Goal: Task Accomplishment & Management: Complete application form

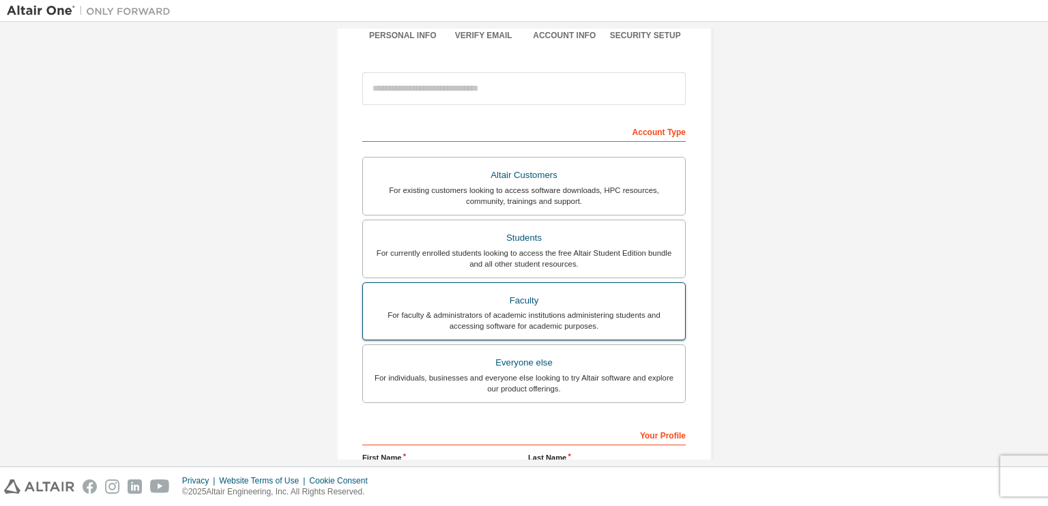
scroll to position [125, 0]
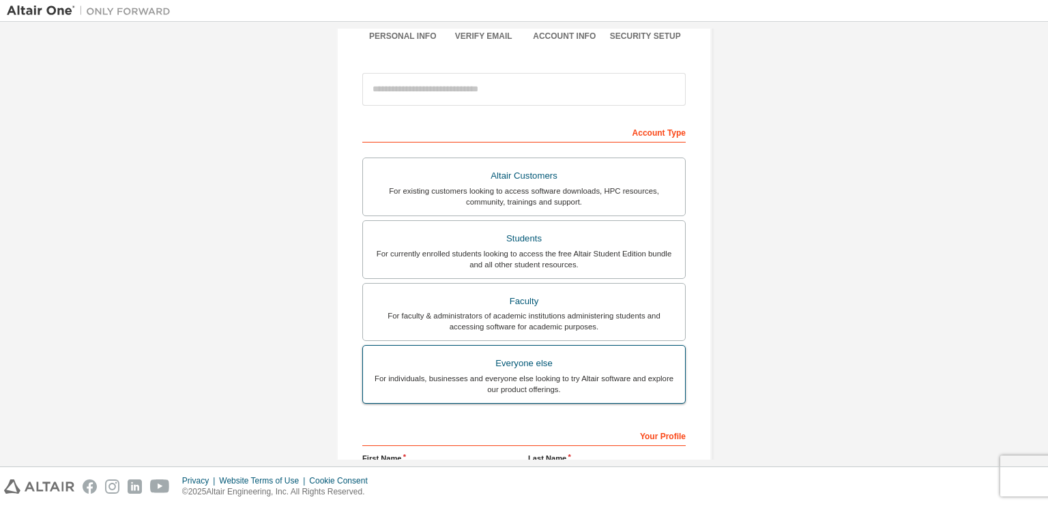
click at [519, 355] on div "Everyone else" at bounding box center [524, 363] width 306 height 19
click at [524, 375] on div "For individuals, businesses and everyone else looking to try Altair software an…" at bounding box center [524, 384] width 306 height 22
click at [527, 364] on div "Everyone else" at bounding box center [524, 363] width 306 height 19
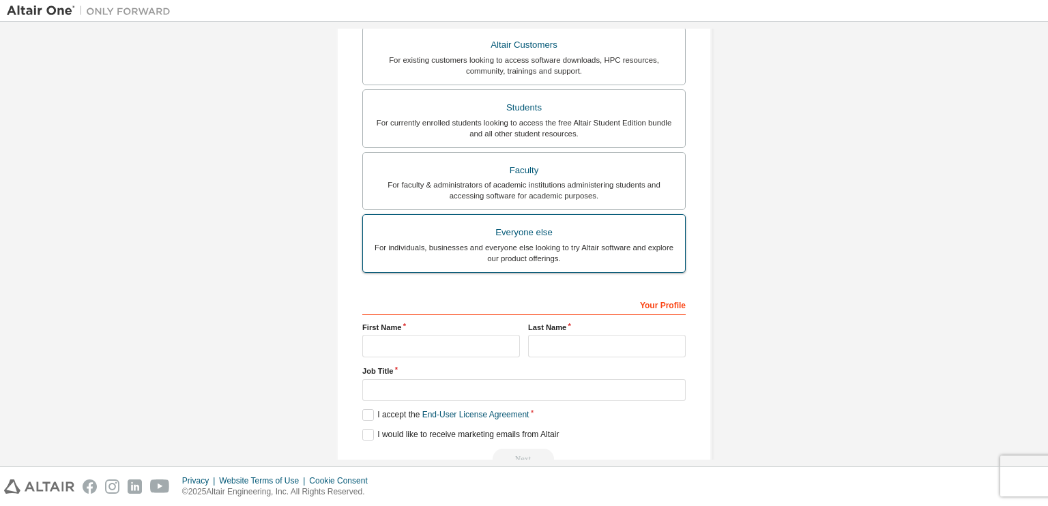
scroll to position [288, 0]
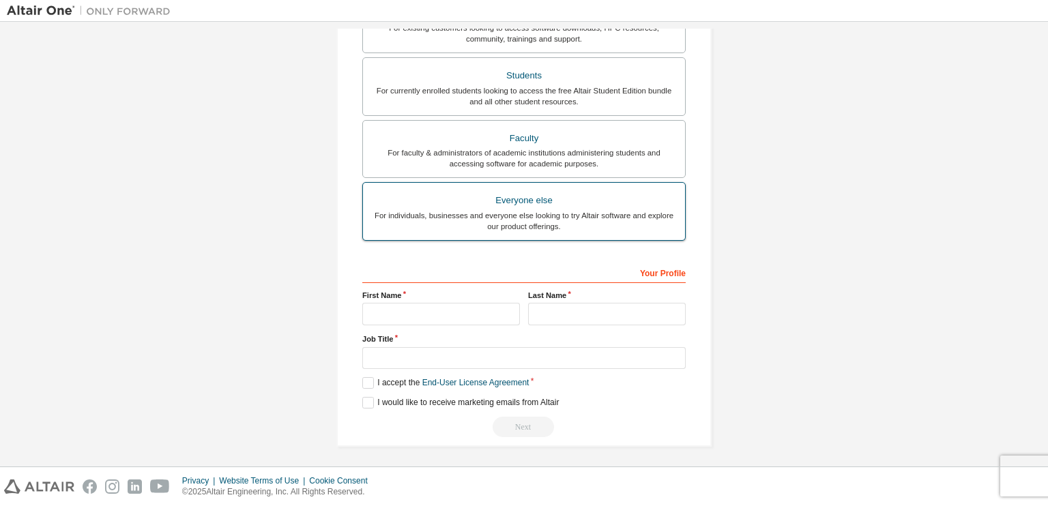
click at [544, 214] on div "For individuals, businesses and everyone else looking to try Altair software an…" at bounding box center [524, 221] width 306 height 22
click at [481, 212] on div "For individuals, businesses and everyone else looking to try Altair software an…" at bounding box center [524, 221] width 306 height 22
click at [465, 215] on div "For individuals, businesses and everyone else looking to try Altair software an…" at bounding box center [524, 221] width 306 height 22
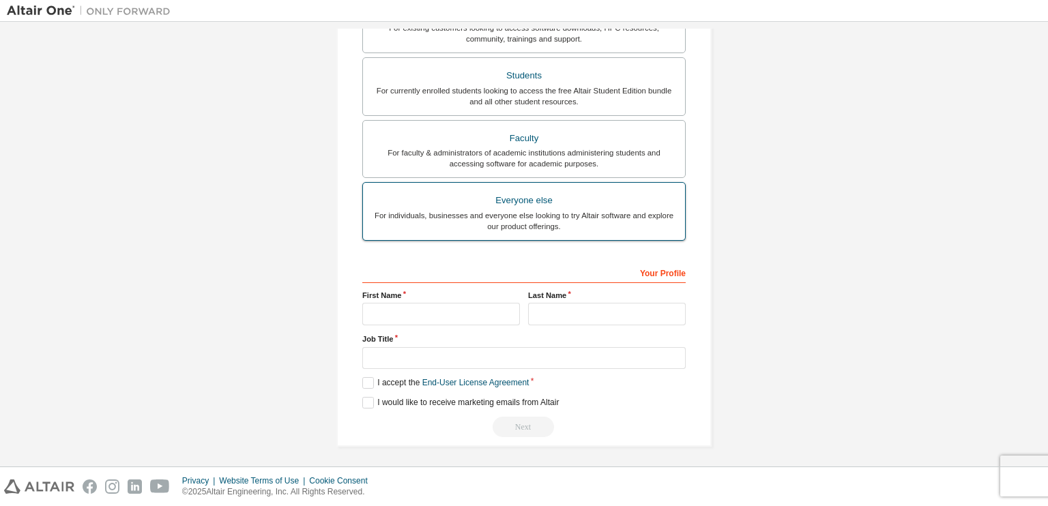
click at [437, 227] on div "For individuals, businesses and everyone else looking to try Altair software an…" at bounding box center [524, 221] width 306 height 22
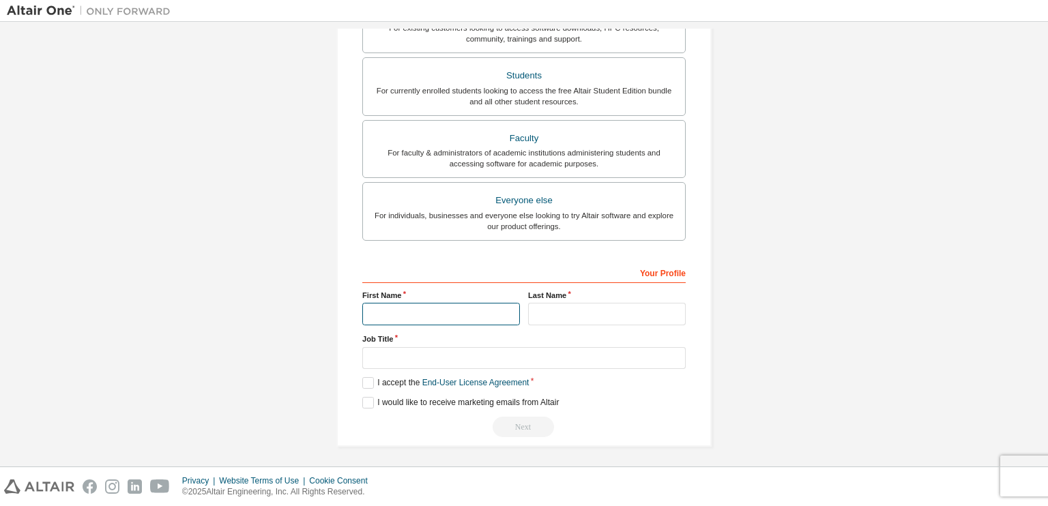
click at [447, 306] on input "text" at bounding box center [441, 314] width 158 height 23
type input "******"
click at [546, 308] on input "text" at bounding box center [607, 314] width 158 height 23
type input "******"
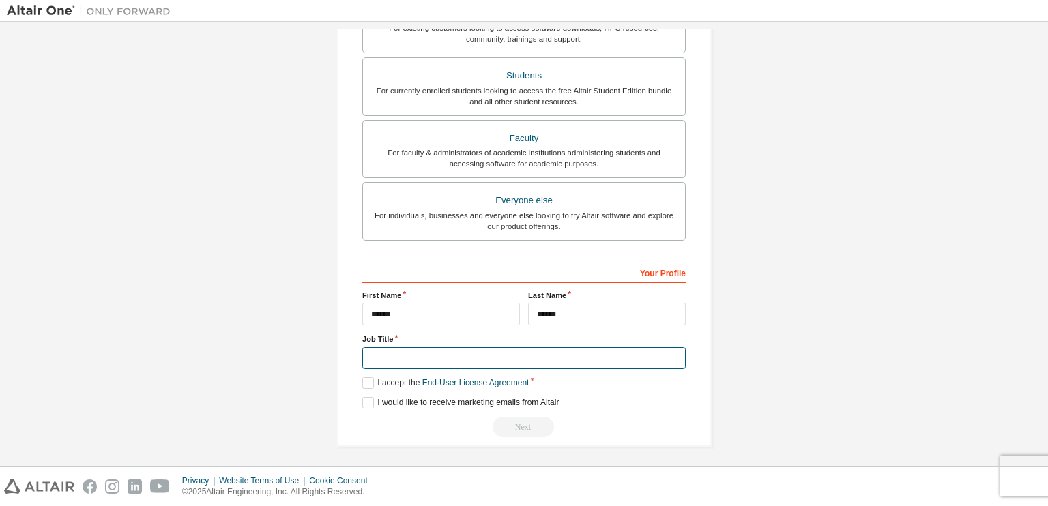
click at [516, 365] on input "text" at bounding box center [523, 358] width 323 height 23
type input "*******"
click at [366, 379] on label "I accept the End-User License Agreement" at bounding box center [445, 383] width 166 height 12
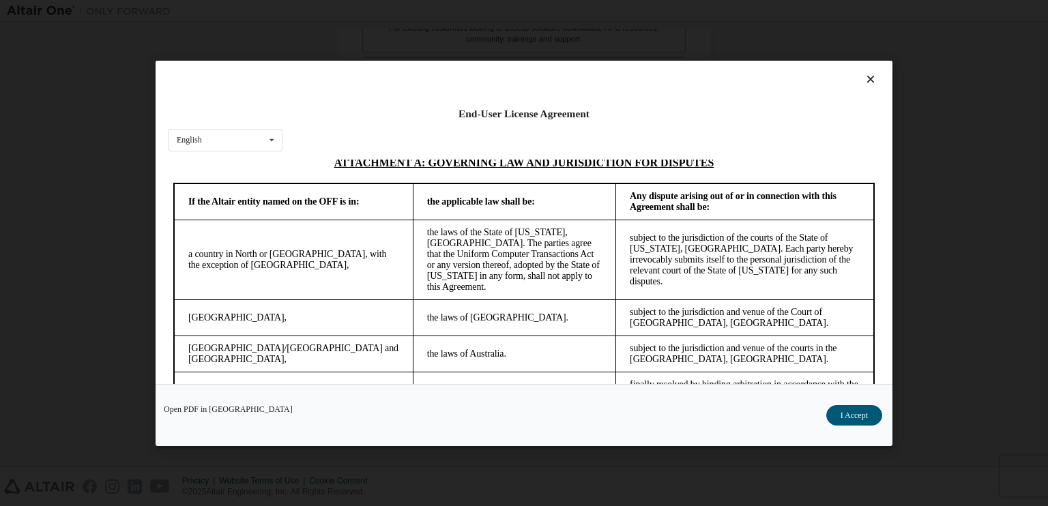
scroll to position [3826, 0]
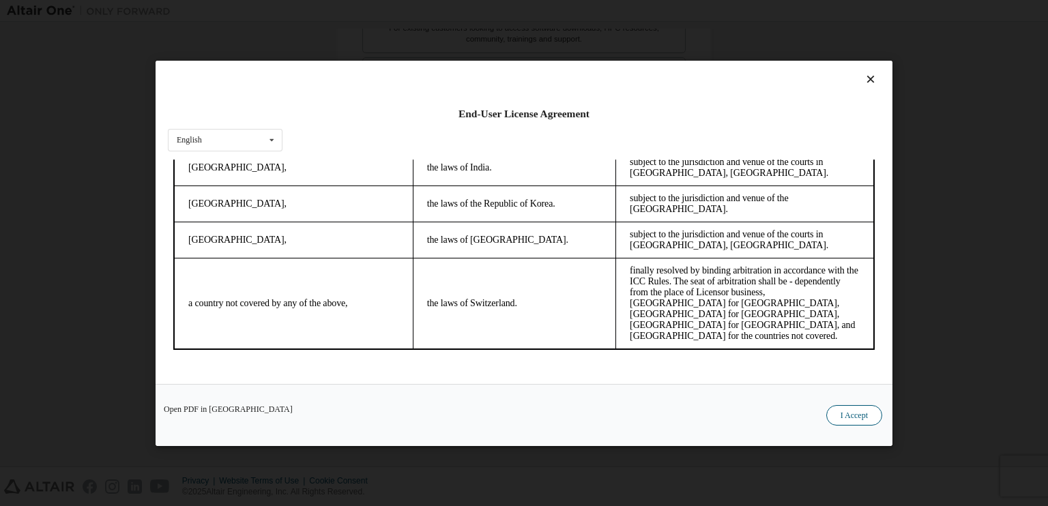
click at [847, 417] on button "I Accept" at bounding box center [854, 415] width 56 height 20
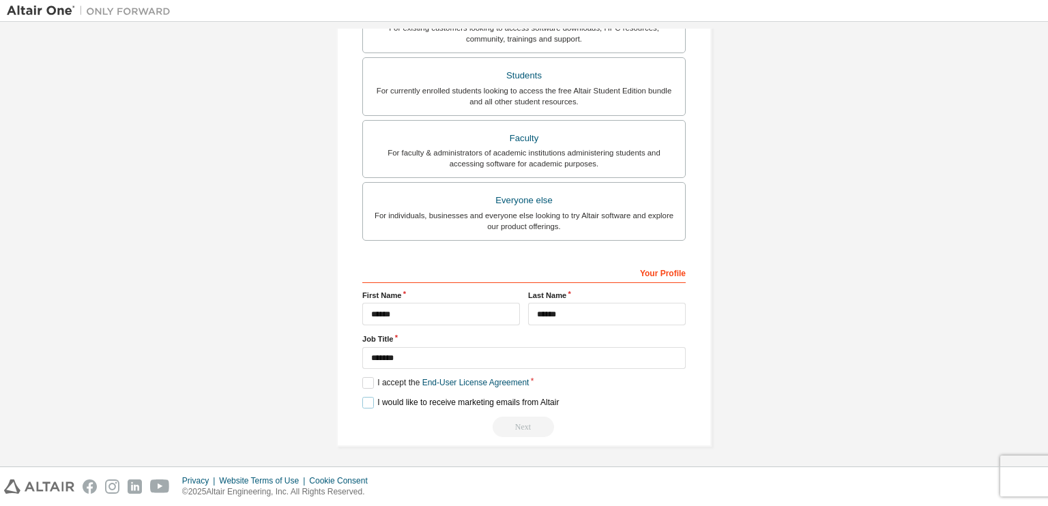
click at [363, 403] on label "I would like to receive marketing emails from Altair" at bounding box center [460, 403] width 196 height 12
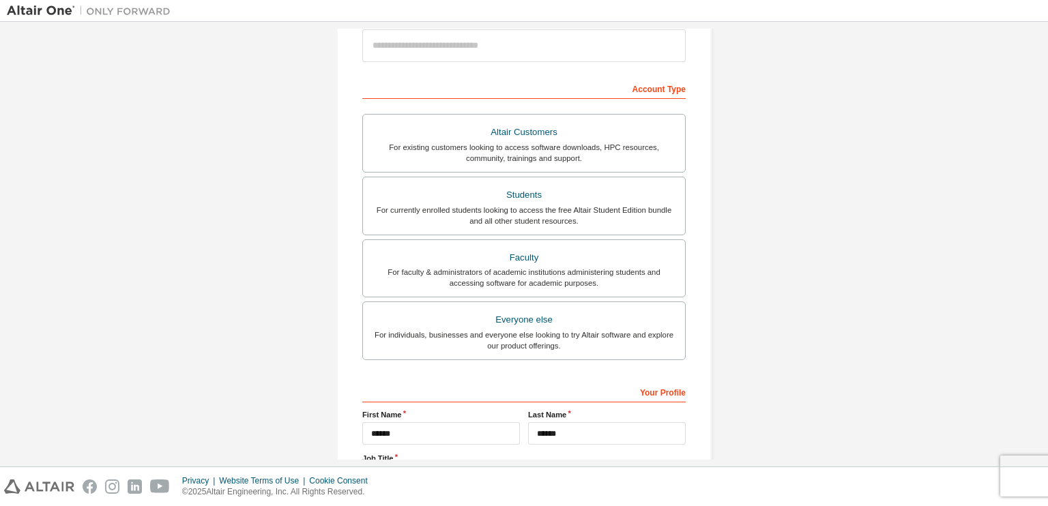
scroll to position [288, 0]
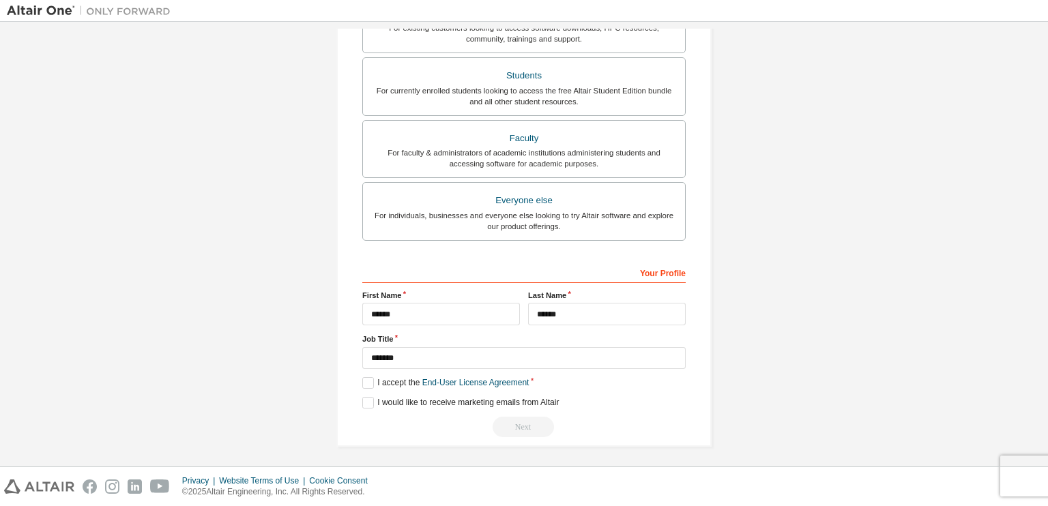
click at [523, 425] on div "Next" at bounding box center [523, 427] width 323 height 20
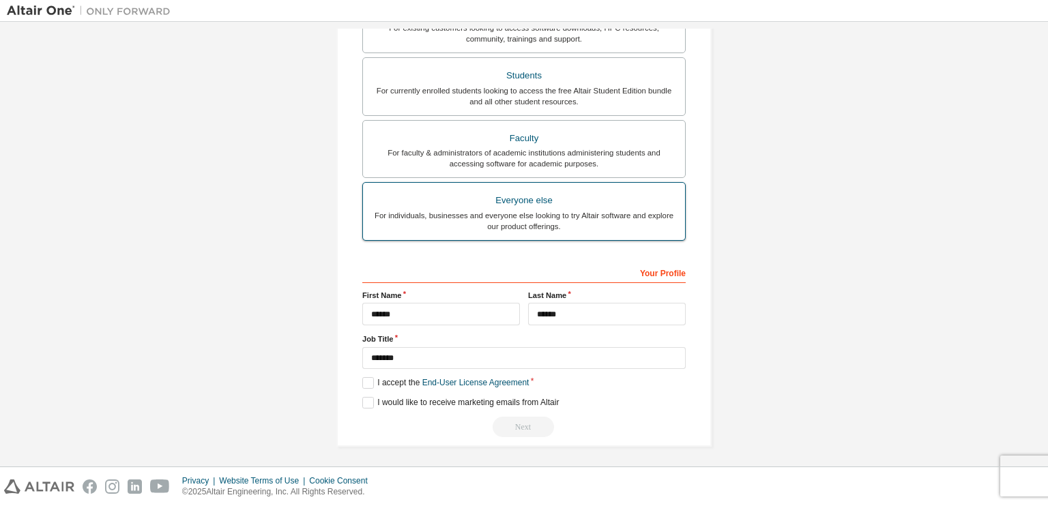
click at [467, 196] on div "Everyone else" at bounding box center [524, 200] width 306 height 19
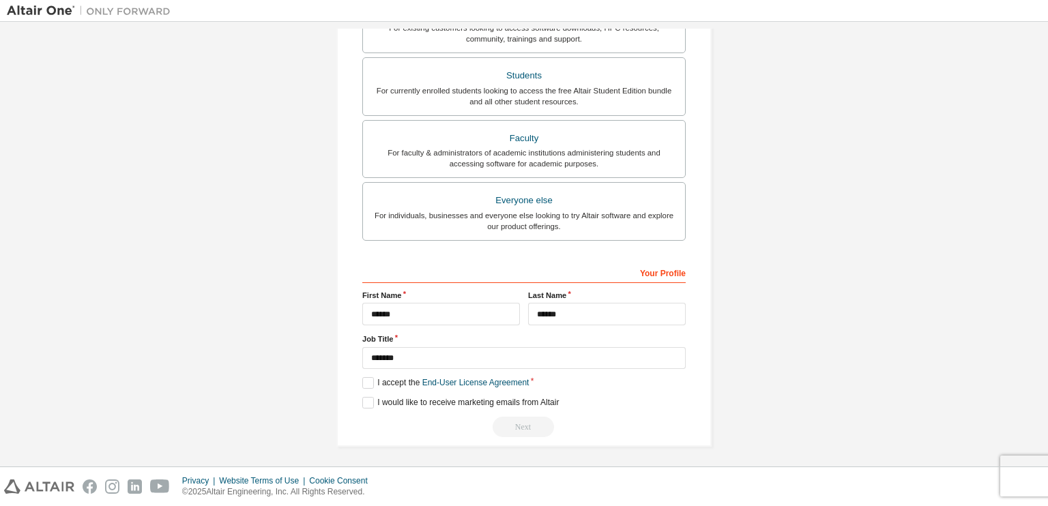
scroll to position [0, 0]
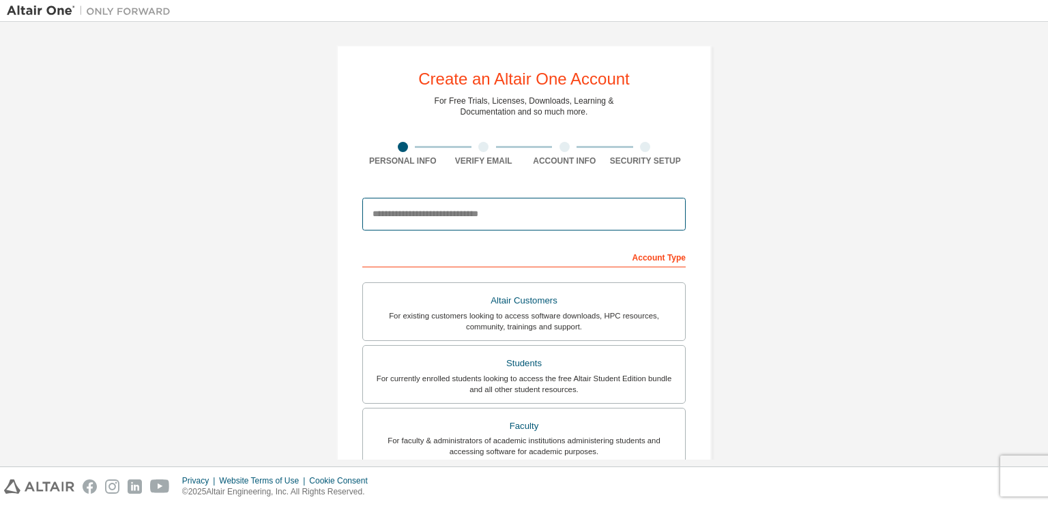
click at [499, 207] on input "email" at bounding box center [523, 214] width 323 height 33
type input "**********"
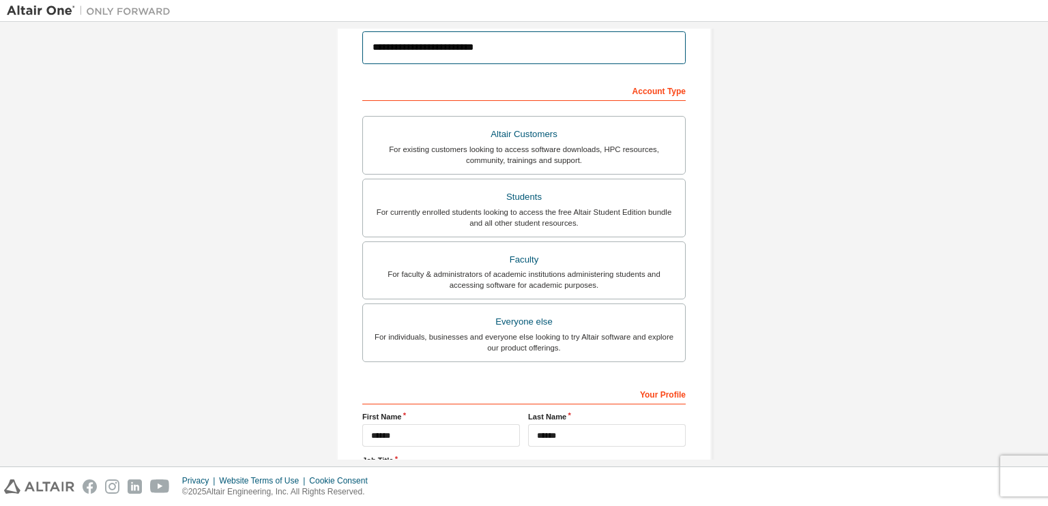
scroll to position [288, 0]
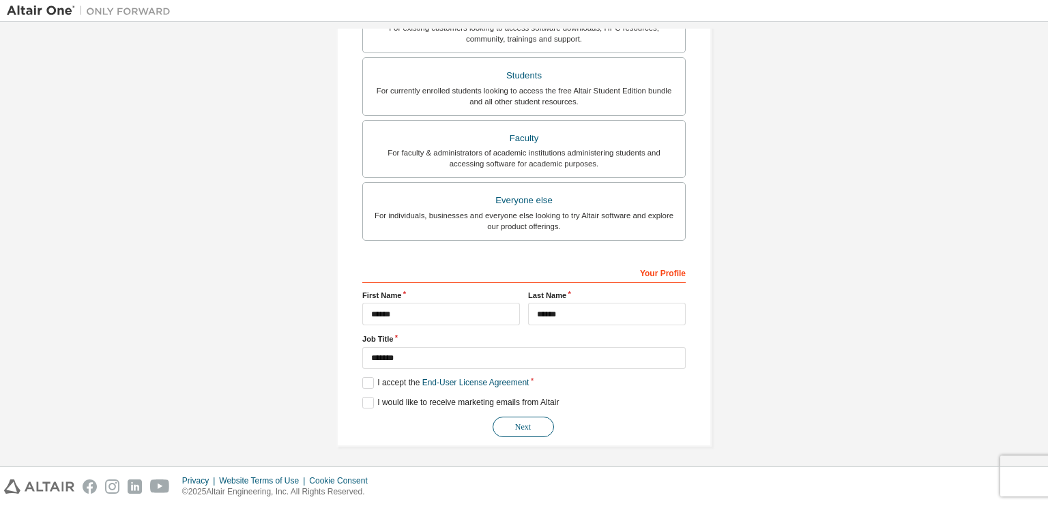
click at [519, 423] on button "Next" at bounding box center [523, 427] width 61 height 20
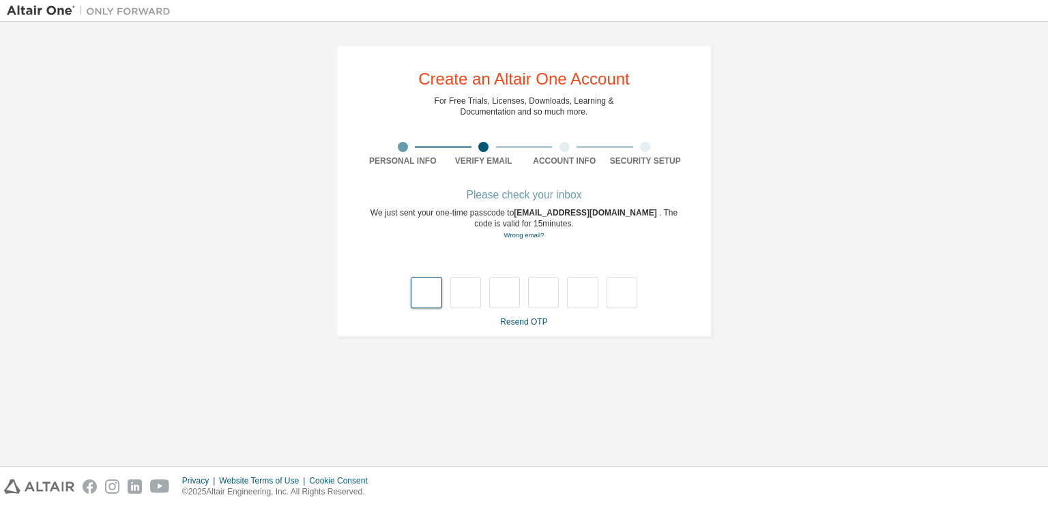
click at [420, 304] on input "text" at bounding box center [426, 292] width 31 height 31
type input "*"
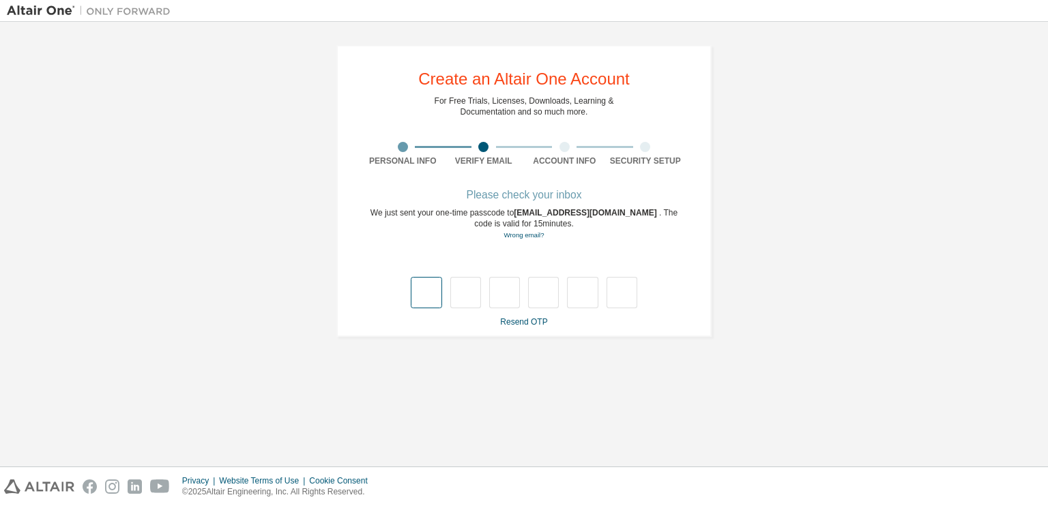
type input "*"
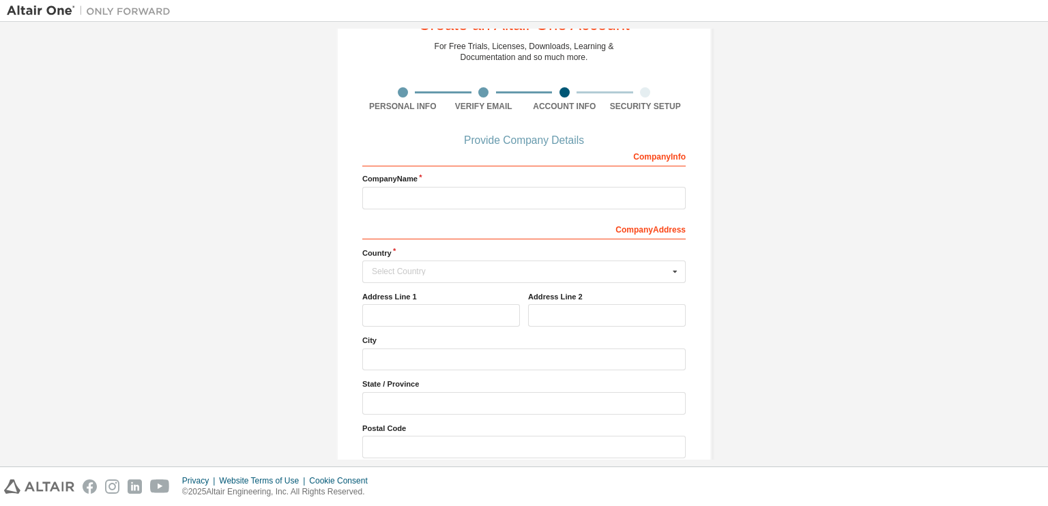
scroll to position [51, 0]
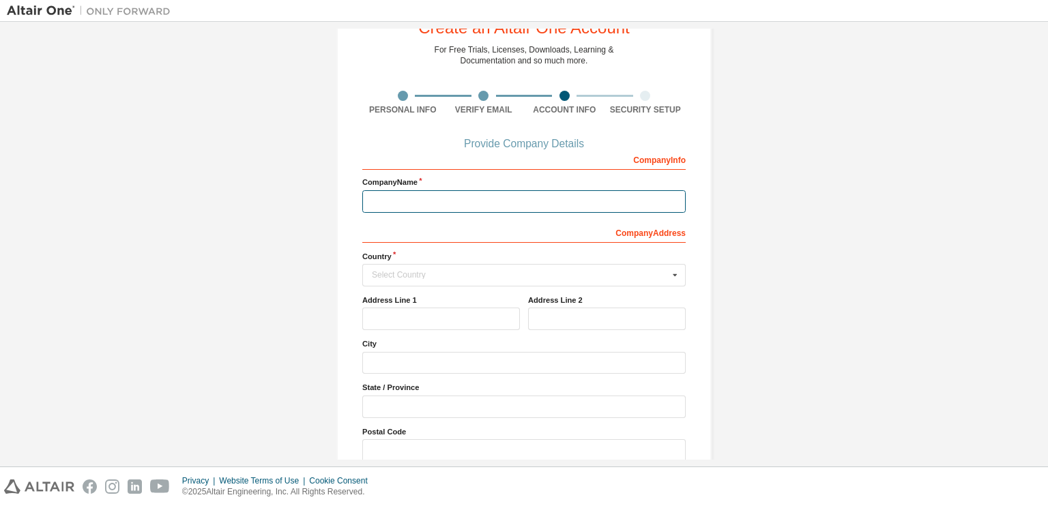
click at [464, 207] on input "text" at bounding box center [523, 201] width 323 height 23
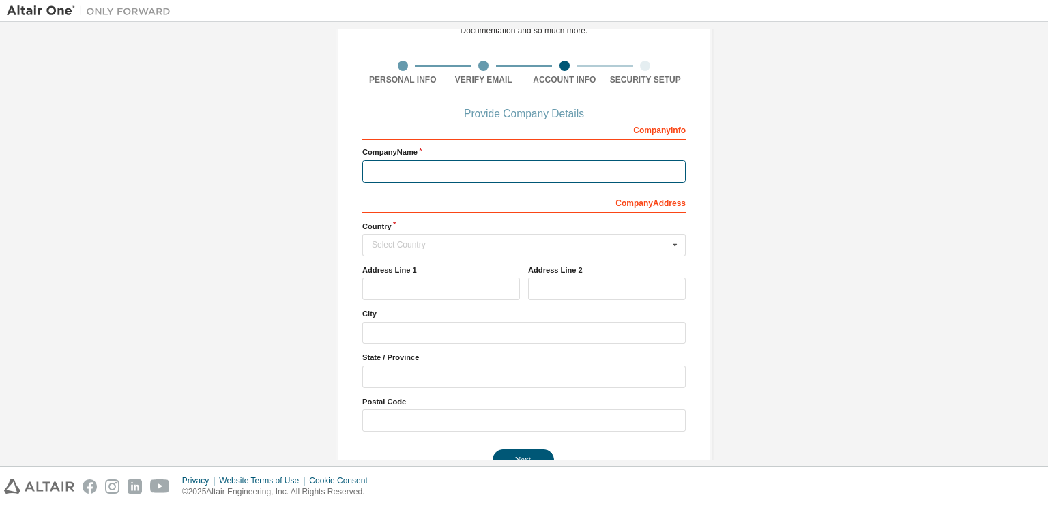
scroll to position [83, 0]
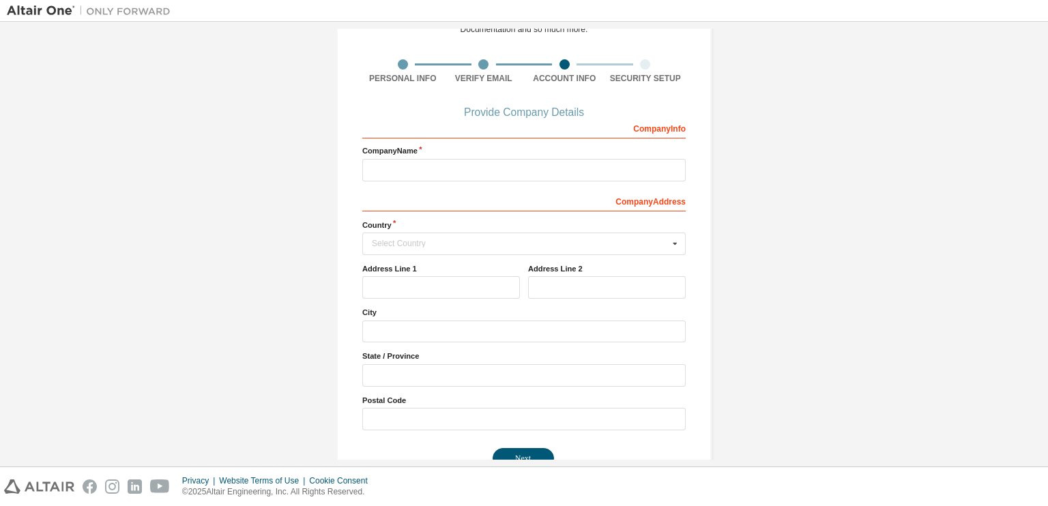
click at [648, 128] on div "Company Info" at bounding box center [523, 128] width 323 height 22
click at [478, 162] on input "text" at bounding box center [523, 170] width 323 height 23
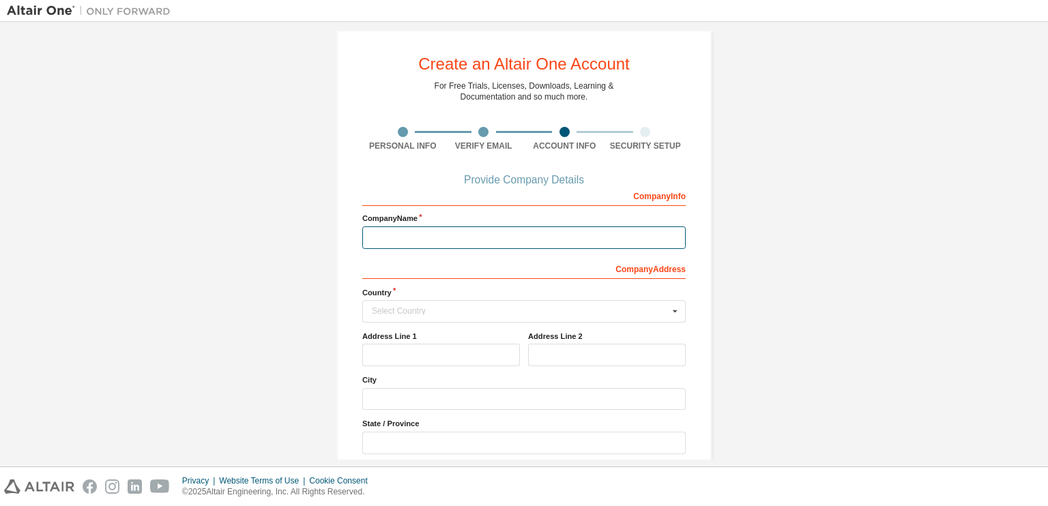
scroll to position [14, 0]
click at [430, 313] on div "Select Country" at bounding box center [520, 312] width 297 height 8
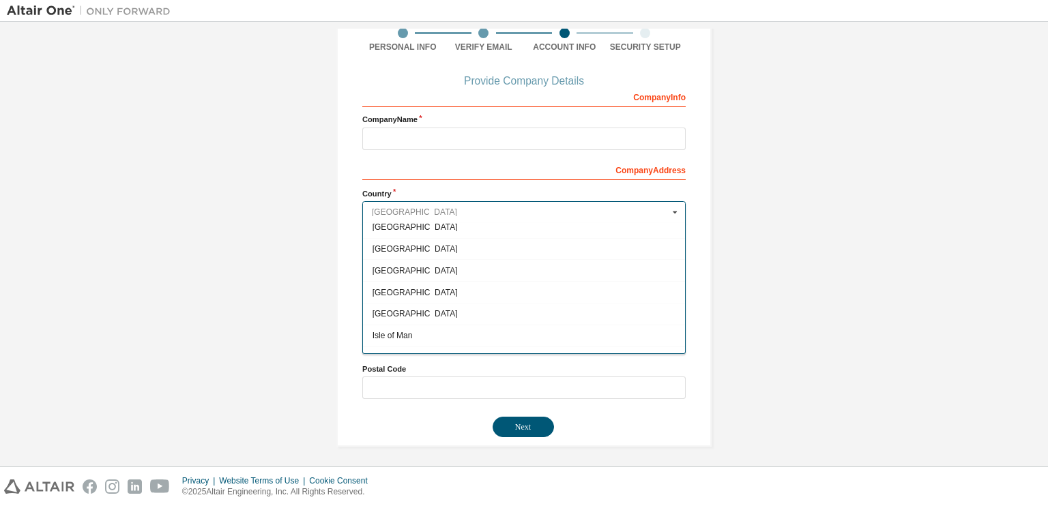
scroll to position [2135, 0]
click at [412, 267] on span "[GEOGRAPHIC_DATA]" at bounding box center [525, 271] width 304 height 8
type input "***"
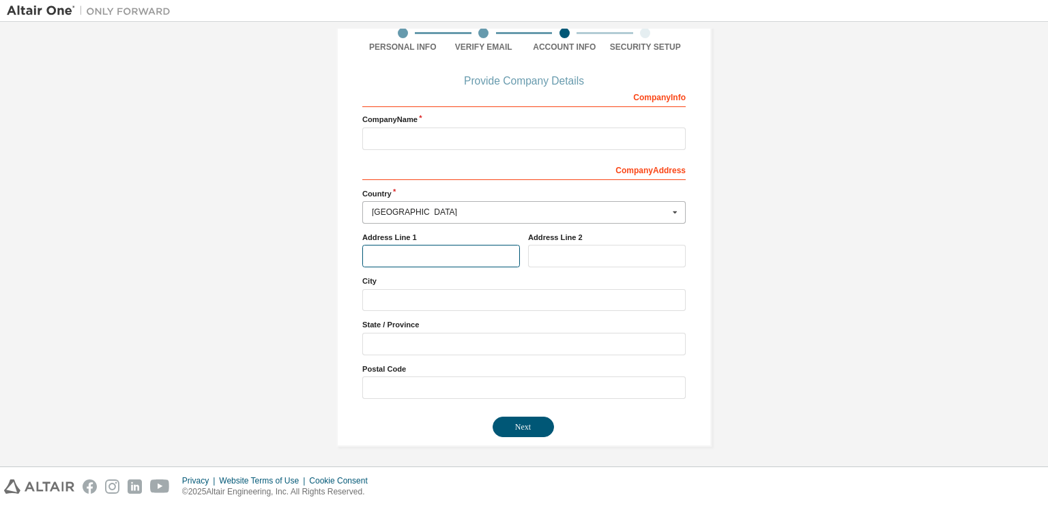
click at [412, 254] on input "text" at bounding box center [441, 256] width 158 height 23
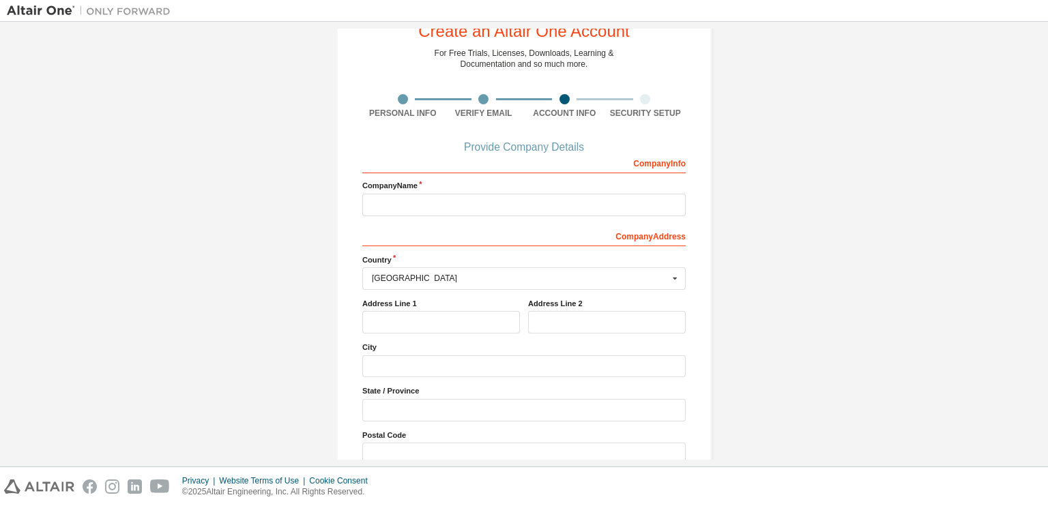
scroll to position [114, 0]
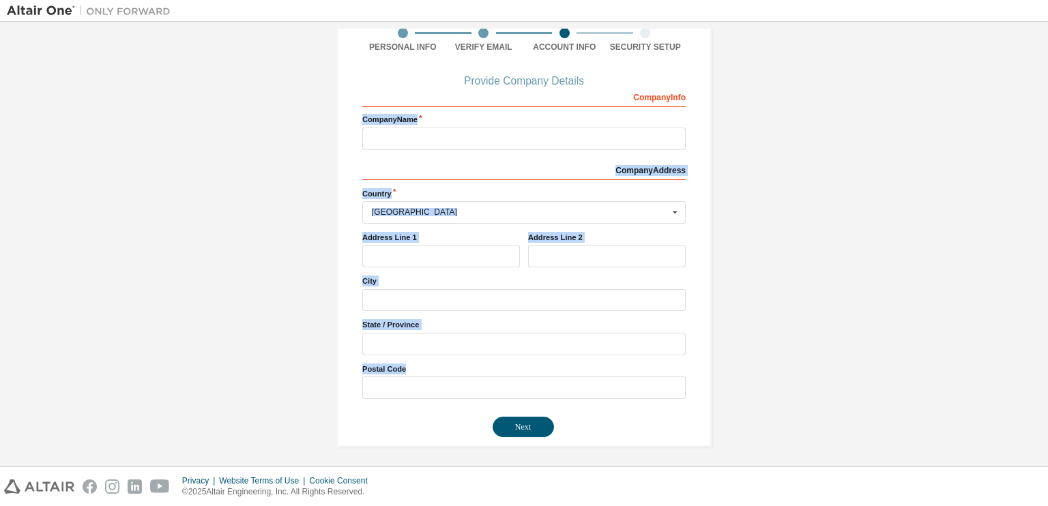
drag, startPoint x: 355, startPoint y: 179, endPoint x: 522, endPoint y: 375, distance: 257.4
click at [522, 375] on div "Create an Altair One Account For Free Trials, Licenses, Downloads, Learning & D…" at bounding box center [523, 189] width 375 height 516
copy div "Loremip Dolo Sitamet Consect Adipisc Elits Doeiusmodte Incid Utlabor Etdolor Ma…"
click at [472, 136] on input "text" at bounding box center [523, 139] width 323 height 23
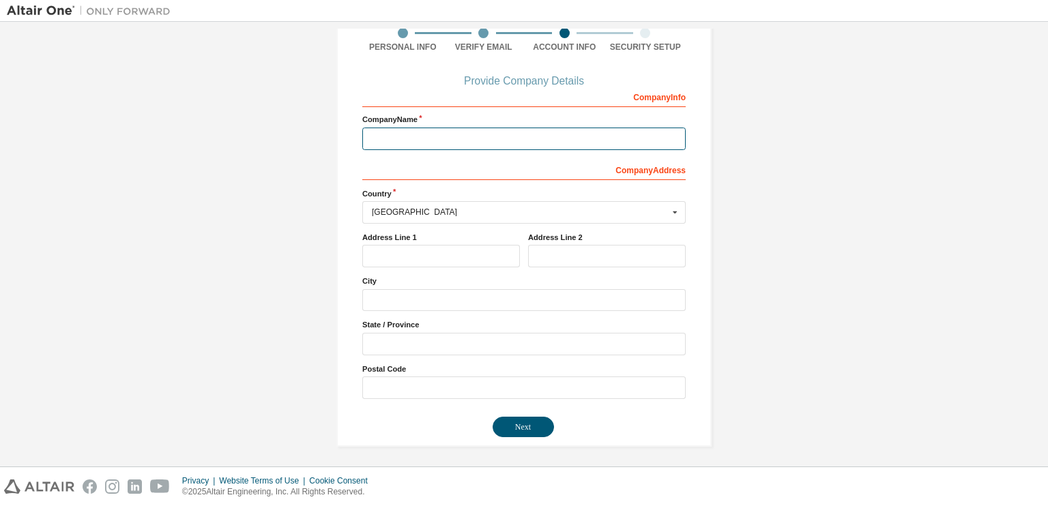
paste input "**********"
click at [411, 139] on input "**********" at bounding box center [523, 139] width 323 height 23
type input "**********"
click at [430, 242] on div "Address Line 1" at bounding box center [441, 249] width 166 height 35
click at [435, 251] on input "text" at bounding box center [441, 256] width 158 height 23
